Goal: Task Accomplishment & Management: Use online tool/utility

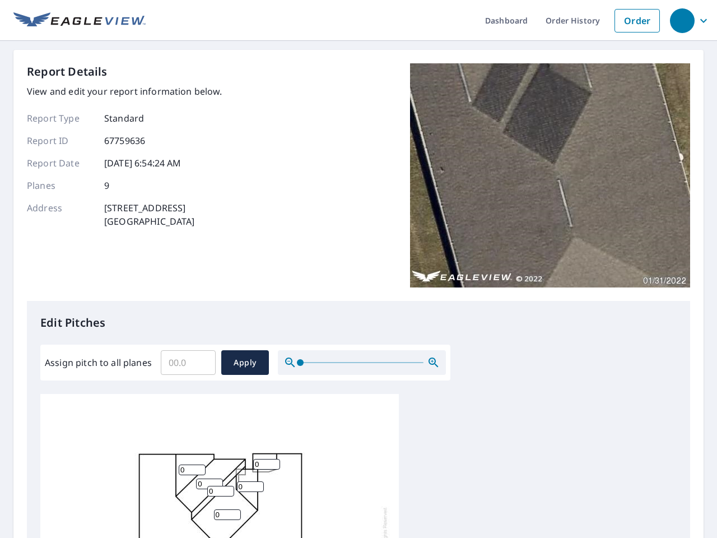
click at [359, 269] on div "Report Details View and edit your report information below. Report Type Standar…" at bounding box center [359, 182] width 664 height 238
click at [682, 20] on div "button" at bounding box center [682, 20] width 25 height 25
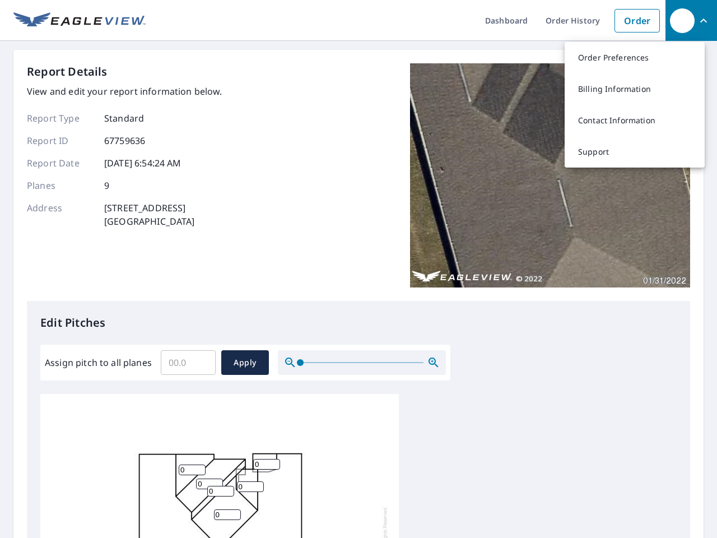
click at [188, 363] on input "Assign pitch to all planes" at bounding box center [188, 362] width 55 height 31
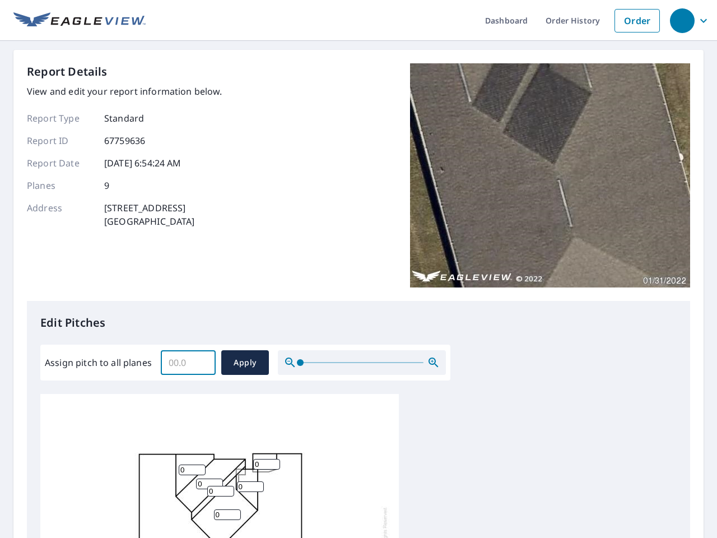
click at [245, 363] on span "Apply" at bounding box center [245, 363] width 30 height 14
click at [434, 363] on icon "button" at bounding box center [433, 362] width 13 height 13
